Goal: Navigation & Orientation: Browse casually

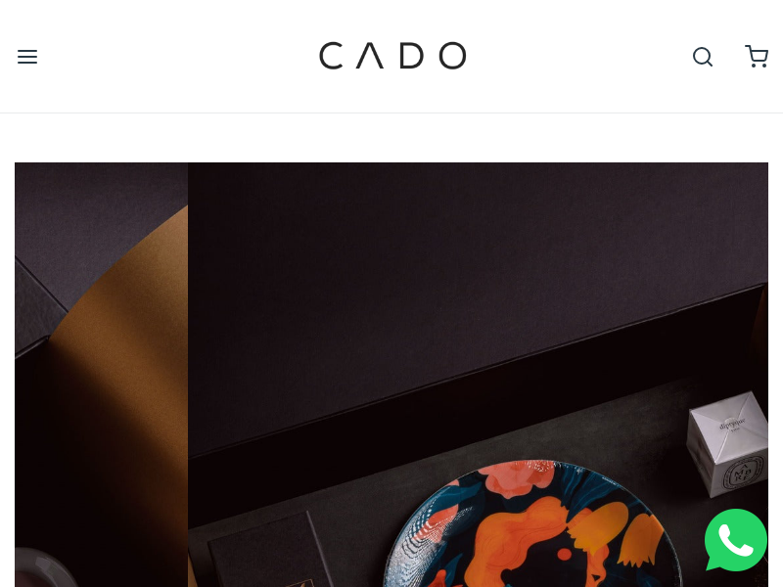
scroll to position [0, 1507]
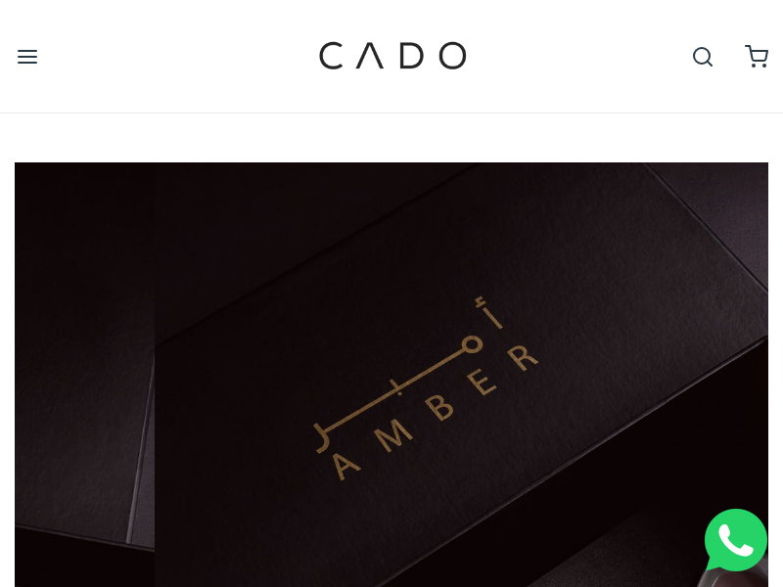
scroll to position [0, 754]
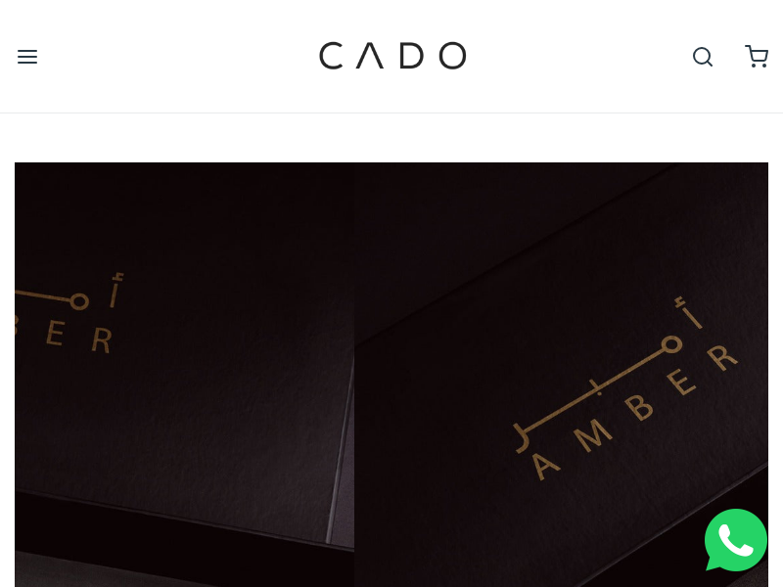
scroll to position [0, 754]
